Goal: Transaction & Acquisition: Register for event/course

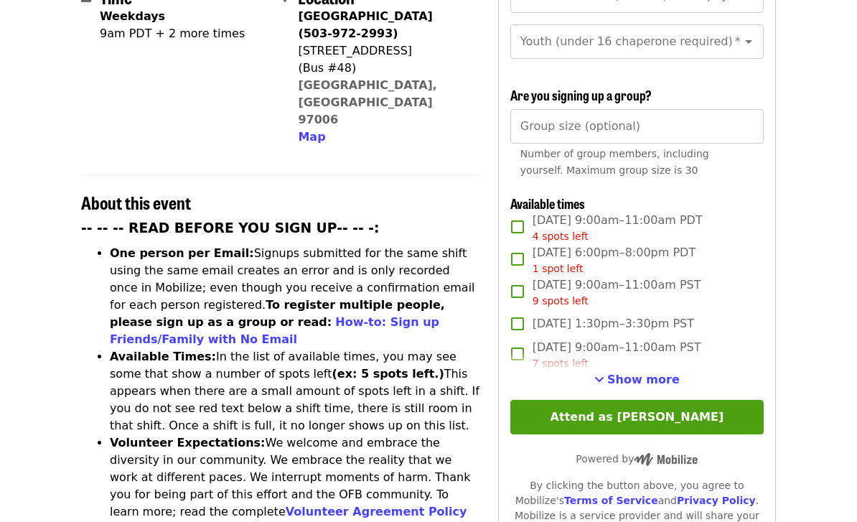
scroll to position [390, 0]
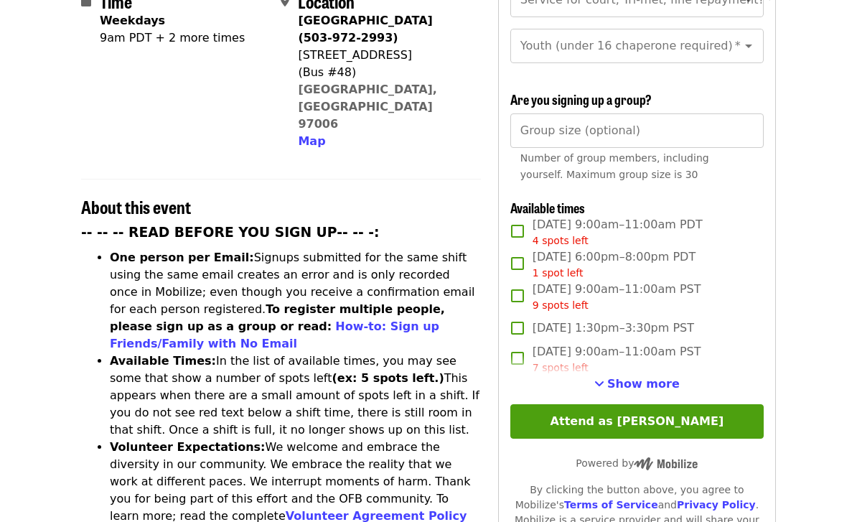
click at [651, 378] on span "Show more" at bounding box center [643, 385] width 73 height 14
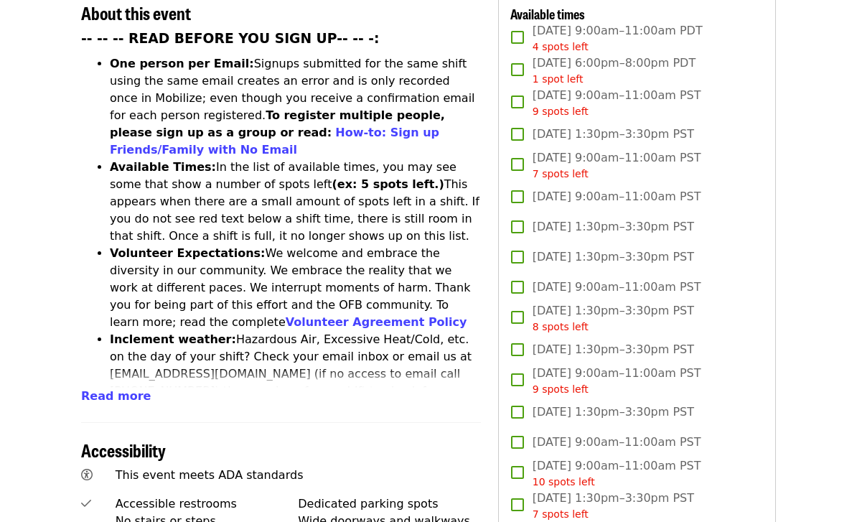
scroll to position [299, 0]
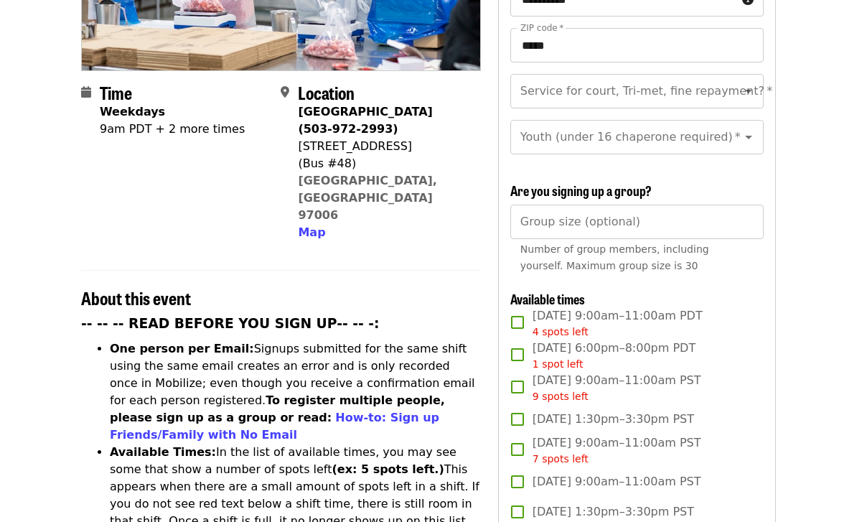
click at [755, 83] on icon "Open" at bounding box center [748, 91] width 17 height 17
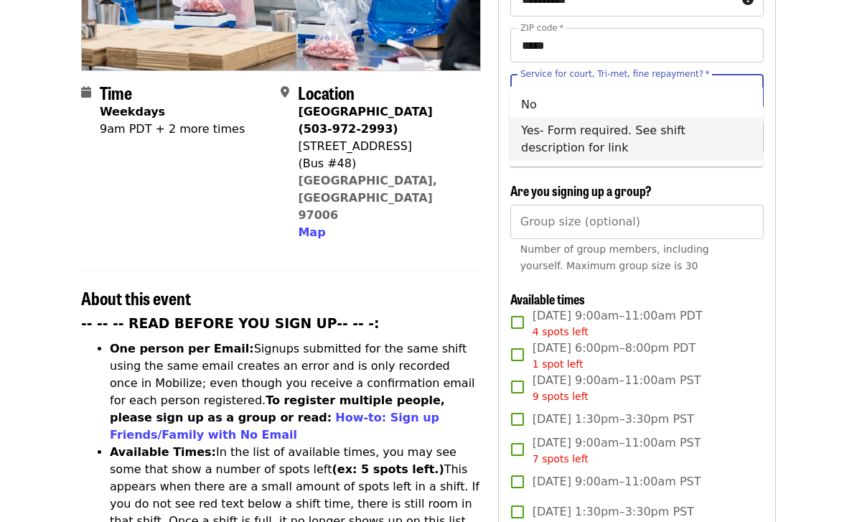
click at [600, 137] on li "Yes- Form required. See shift description for link" at bounding box center [636, 139] width 253 height 43
type input "**********"
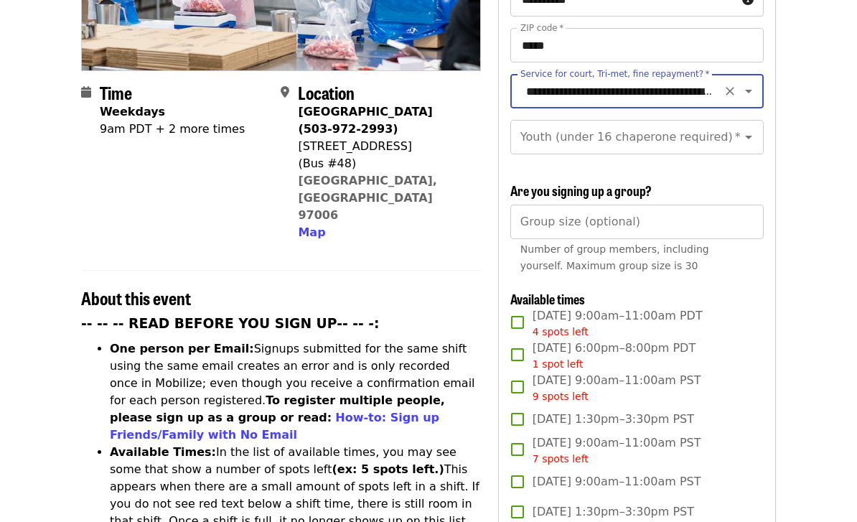
click at [745, 129] on icon "Open" at bounding box center [748, 137] width 17 height 17
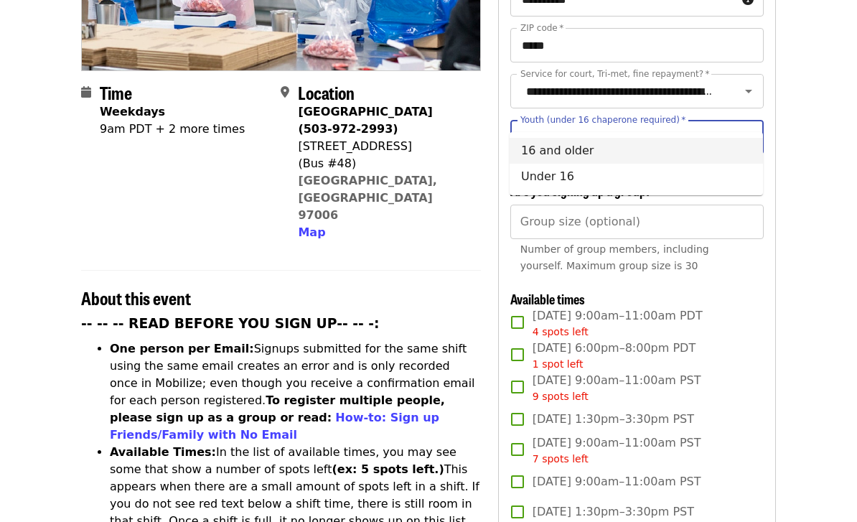
click at [572, 151] on li "16 and older" at bounding box center [636, 151] width 253 height 26
type input "**********"
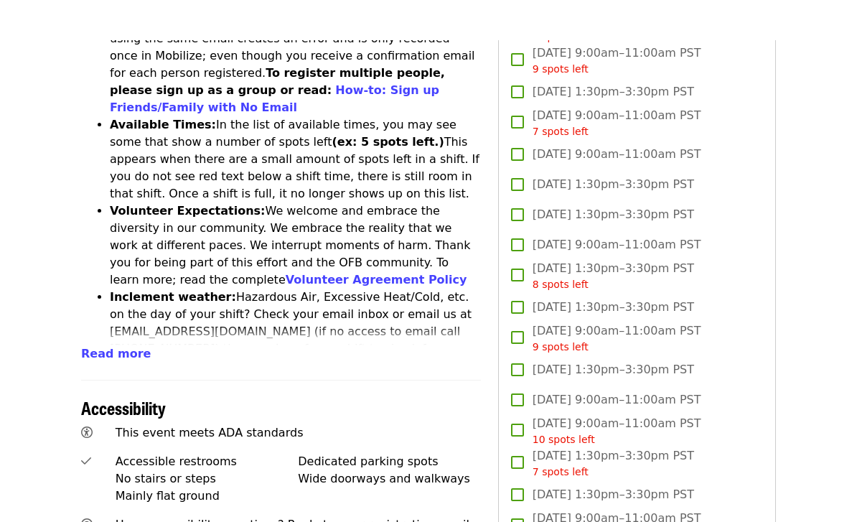
scroll to position [670, 0]
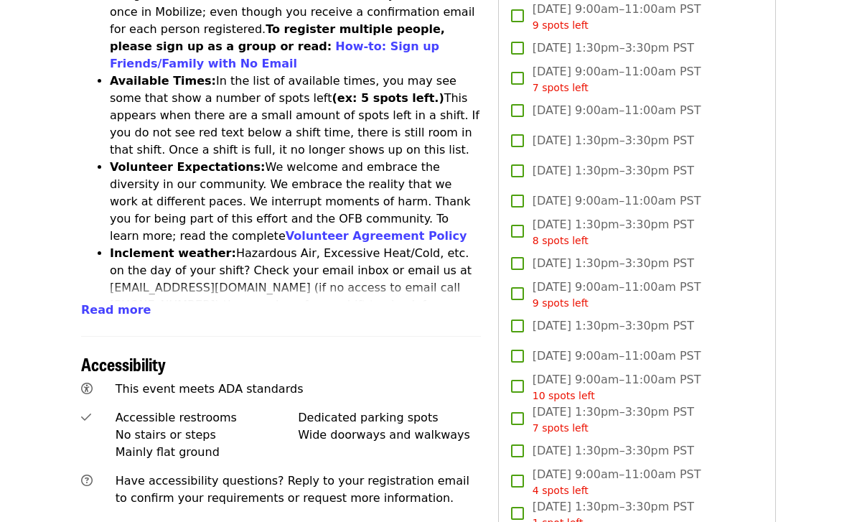
click at [628, 404] on span "Thu, Dec 18, 1:30pm–3:30pm PST 7 spots left" at bounding box center [614, 420] width 162 height 32
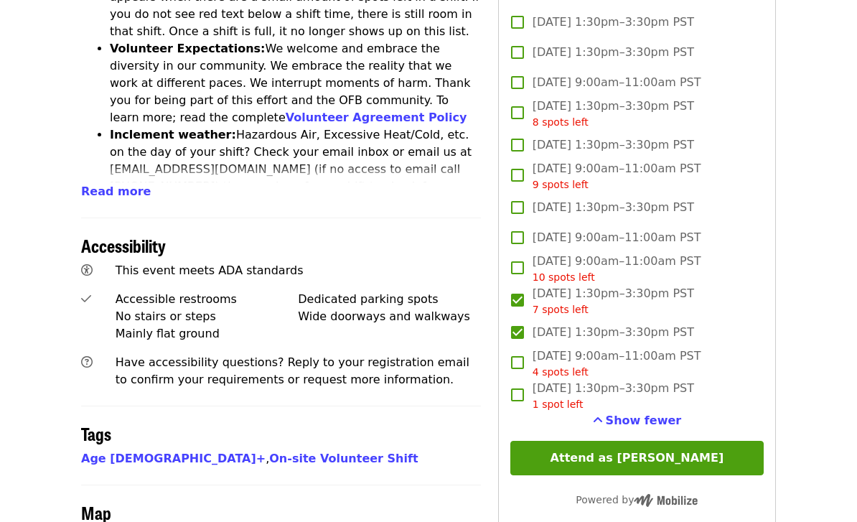
scroll to position [789, 0]
click at [595, 441] on button "Attend as [PERSON_NAME]" at bounding box center [637, 458] width 253 height 34
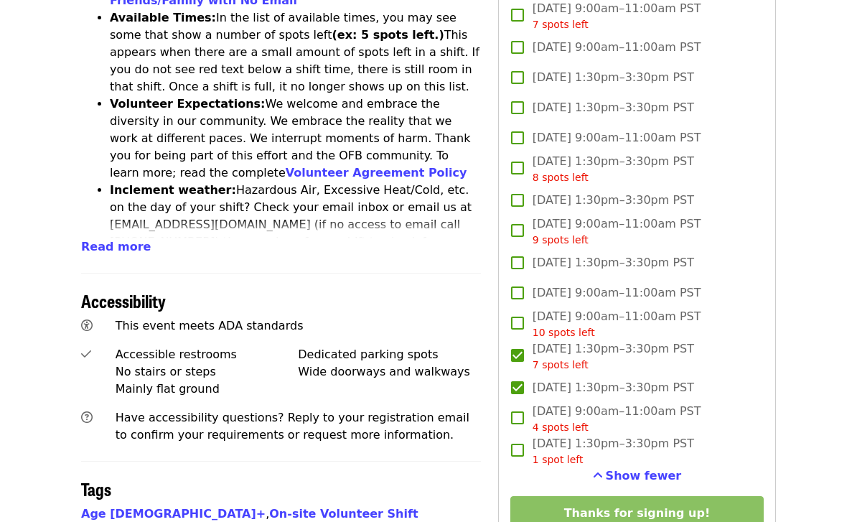
scroll to position [738, 0]
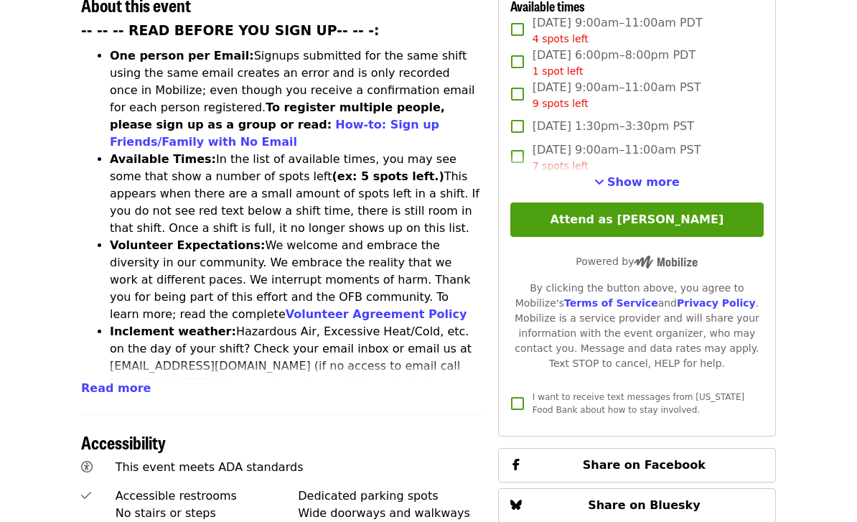
scroll to position [360, 0]
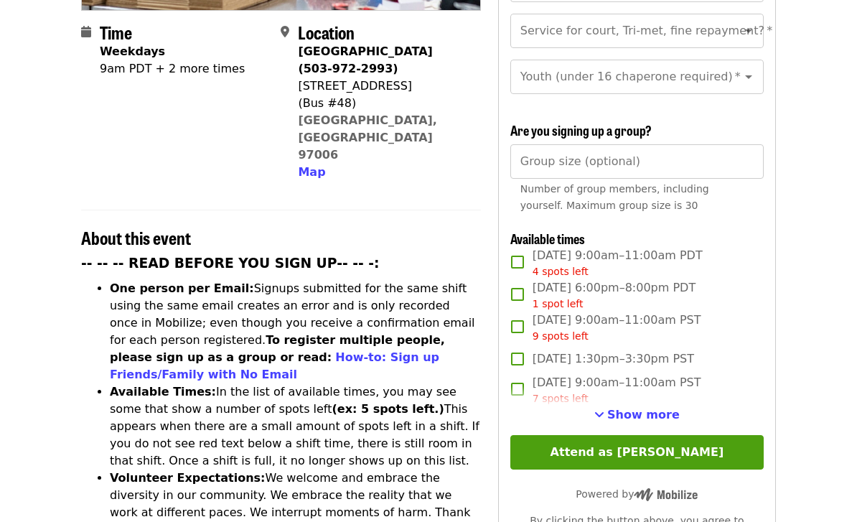
click at [649, 408] on span "Show more" at bounding box center [643, 415] width 73 height 14
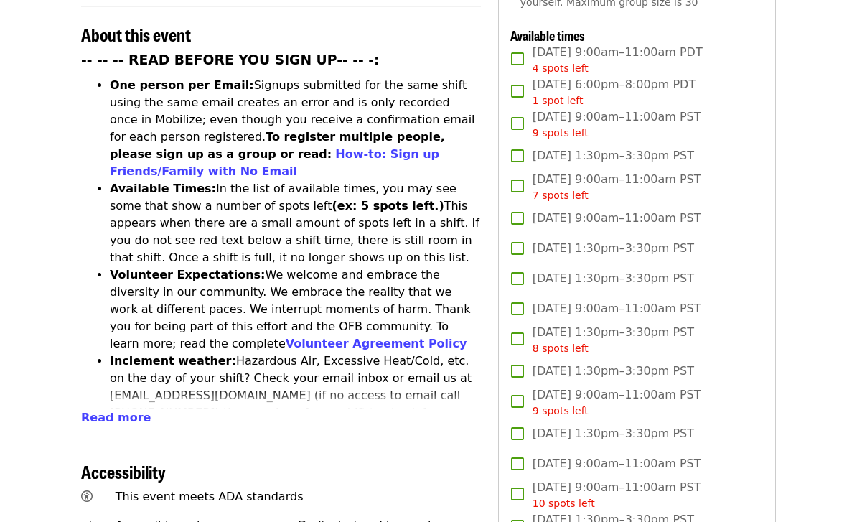
scroll to position [609, 0]
